Goal: Find specific page/section: Find specific page/section

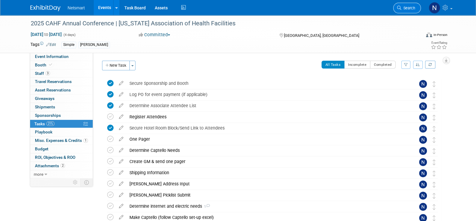
click at [407, 13] on link "Search" at bounding box center [407, 8] width 28 height 11
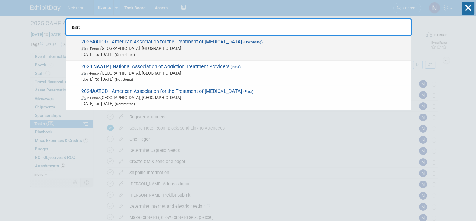
type input "aat"
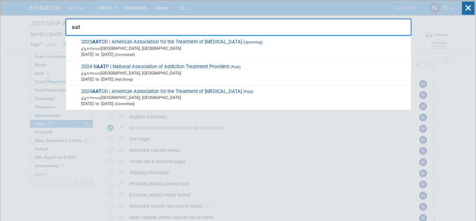
click at [160, 40] on span "2025 AAT OD | American Association for the Treatment of Opioid Dependence (Upco…" at bounding box center [244, 48] width 329 height 18
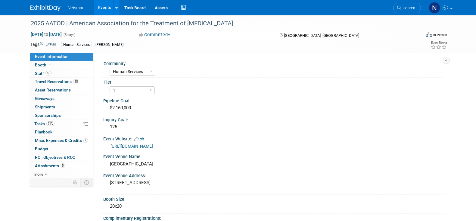
select select "Human Services"
select select "1"
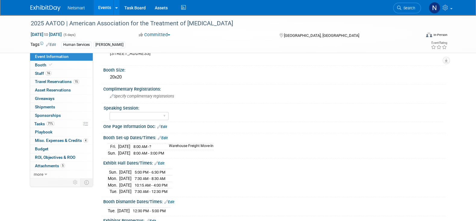
scroll to position [150, 0]
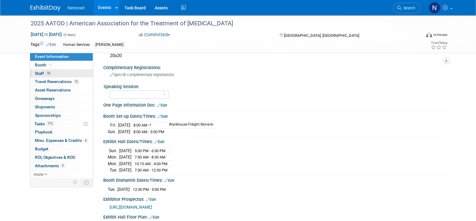
click at [55, 74] on link "16 Staff 16" at bounding box center [61, 73] width 63 height 8
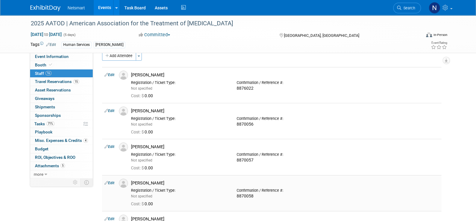
scroll to position [0, 0]
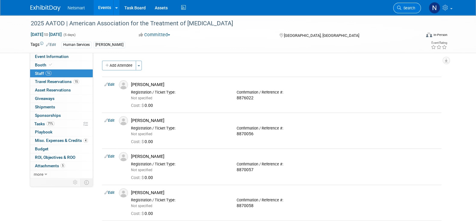
click at [410, 7] on span "Search" at bounding box center [409, 8] width 14 height 5
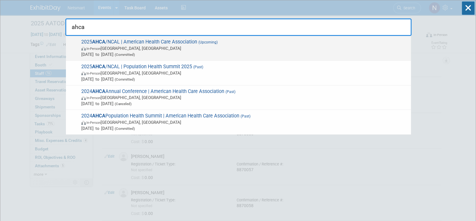
type input "ahca"
click at [99, 49] on span "In-Person" at bounding box center [93, 49] width 14 height 4
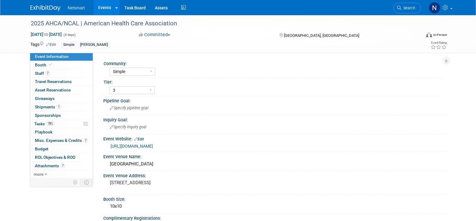
select select "Simple"
select select "3"
select select "No"
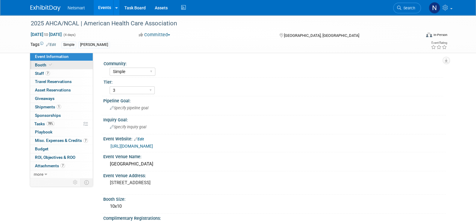
click at [58, 62] on link "Booth" at bounding box center [61, 65] width 63 height 8
